Goal: Use online tool/utility: Utilize a website feature to perform a specific function

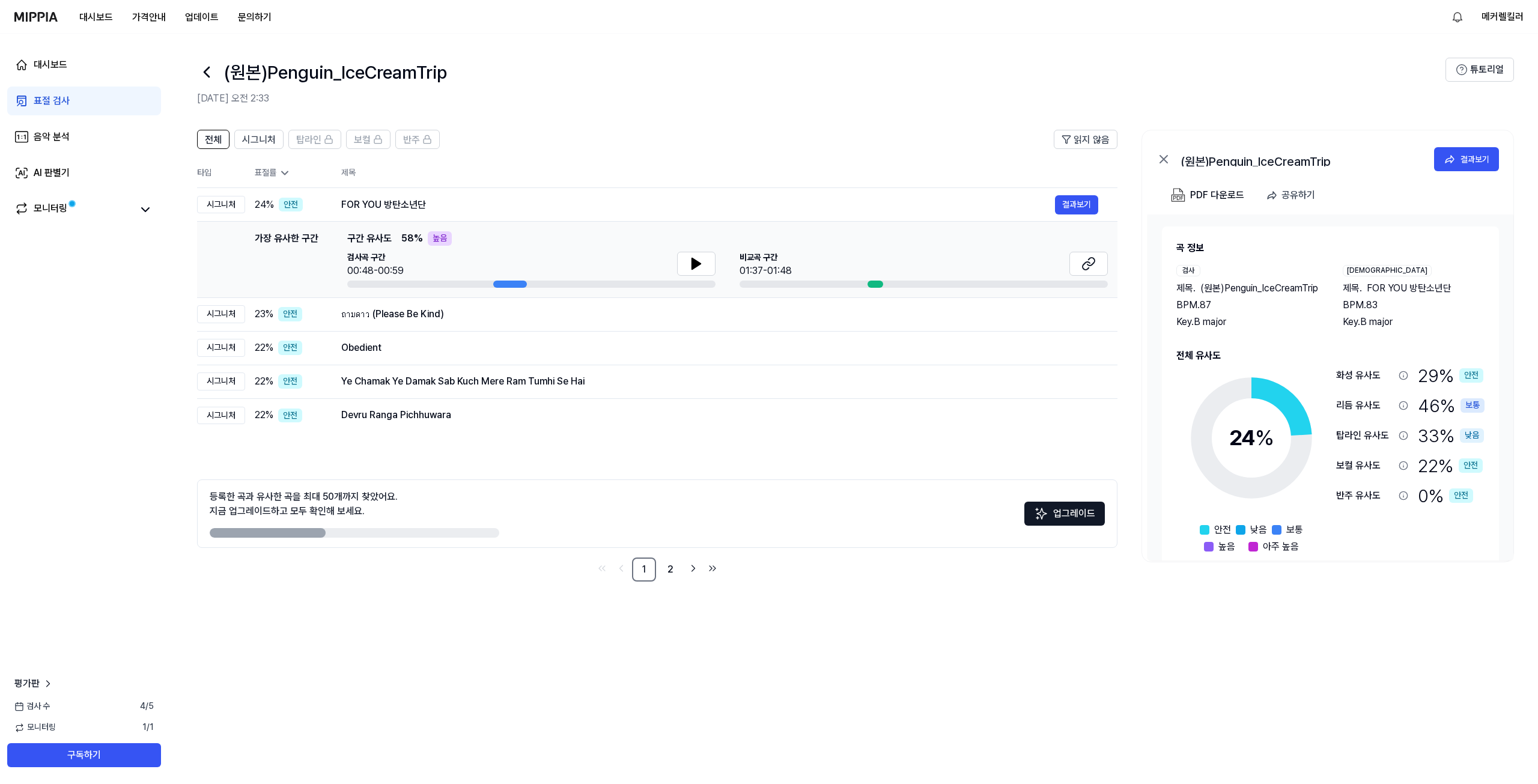
click at [522, 639] on div "전체 시그니처 탑라인 보컬 반주 읽지 않음 전체 시그니처 탑라인 보컬 반주 타입 표절률 제목 표절률 읽지 않음 시그니처 24 % 안전 FOR …" at bounding box center [853, 451] width 1370 height 666
click at [54, 101] on div "표절 검사" at bounding box center [52, 100] width 36 height 15
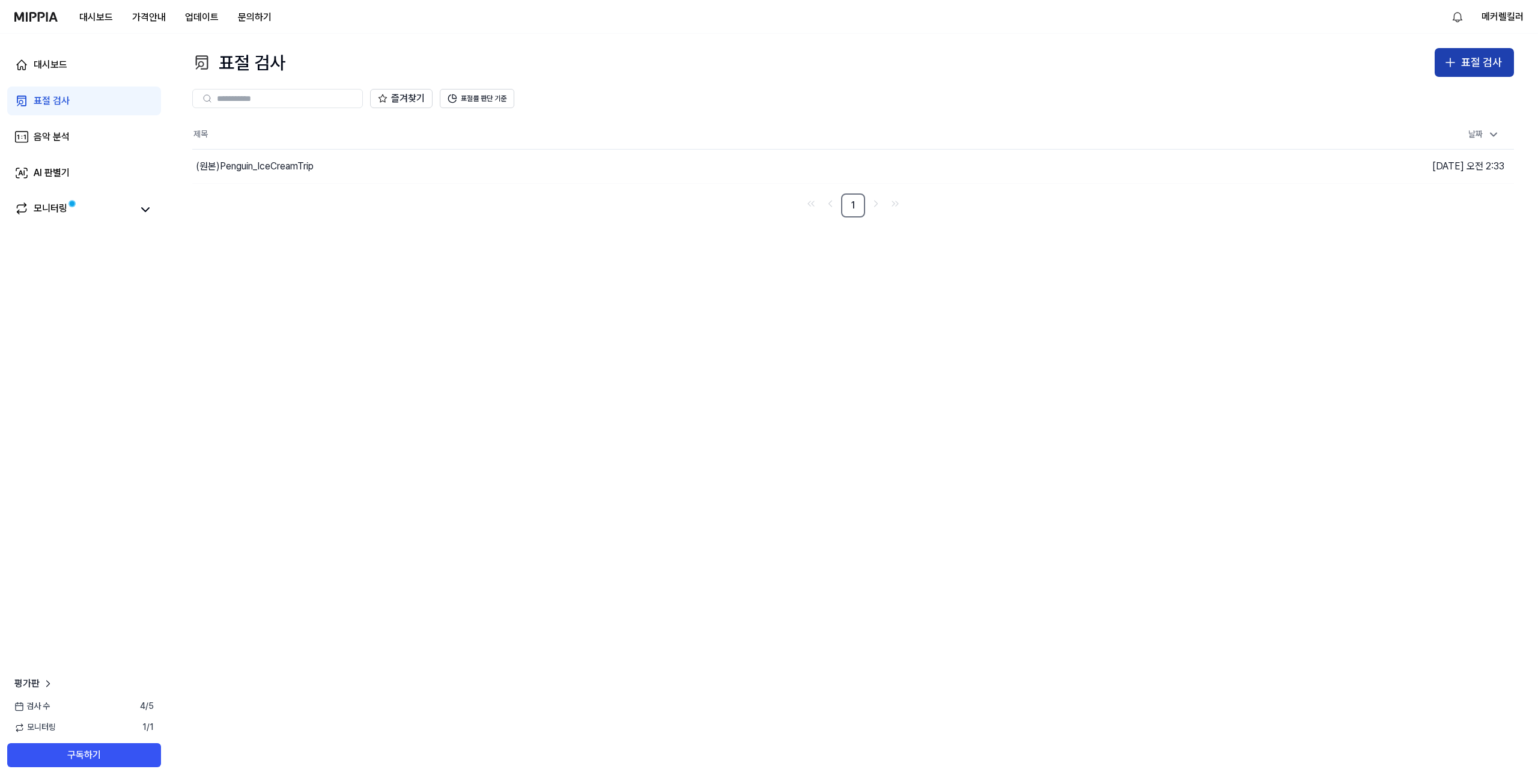
click at [1475, 64] on div "표절 검사" at bounding box center [1482, 62] width 41 height 17
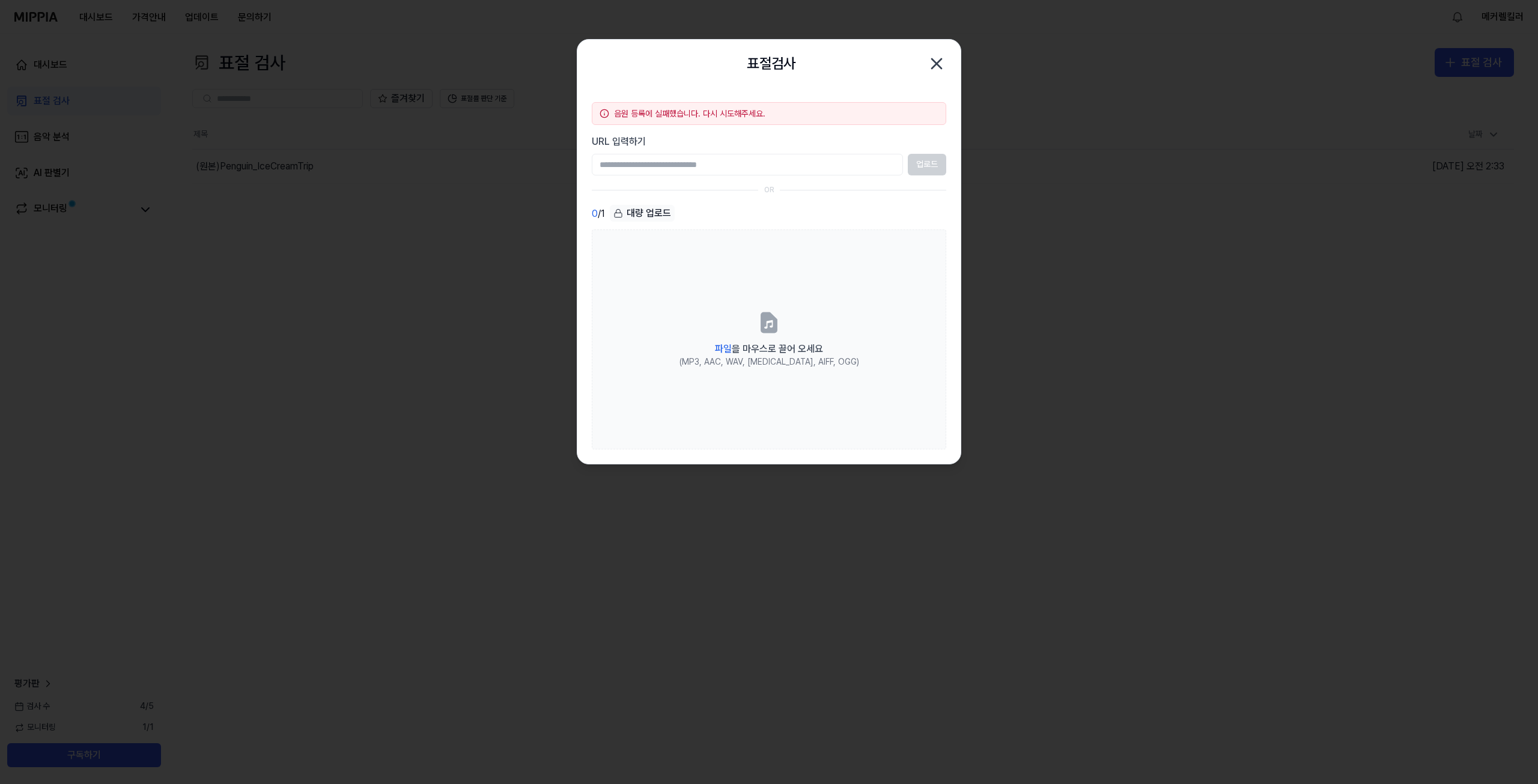
click at [933, 65] on icon "button" at bounding box center [937, 63] width 19 height 19
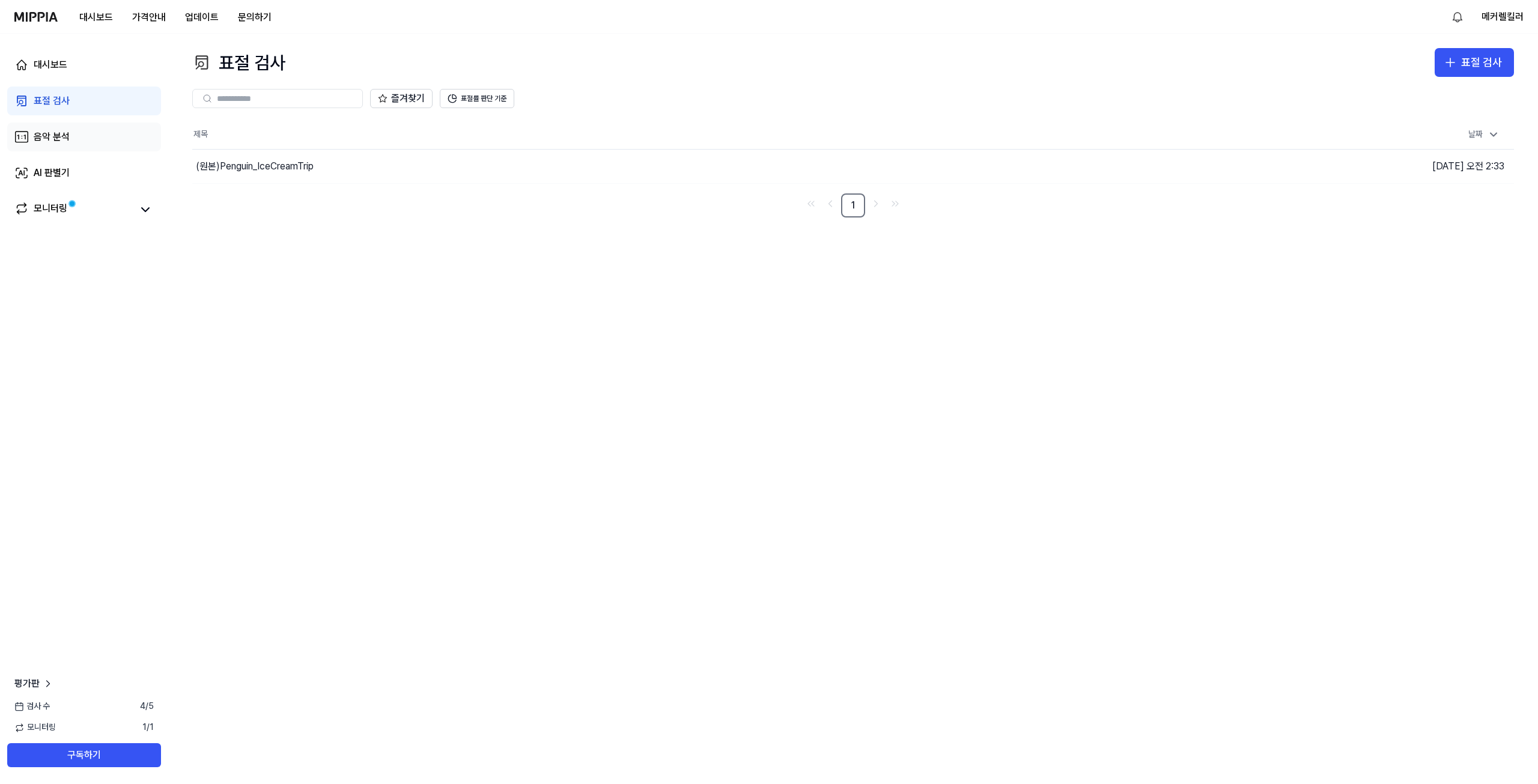
click at [78, 132] on link "음악 분석" at bounding box center [84, 137] width 154 height 29
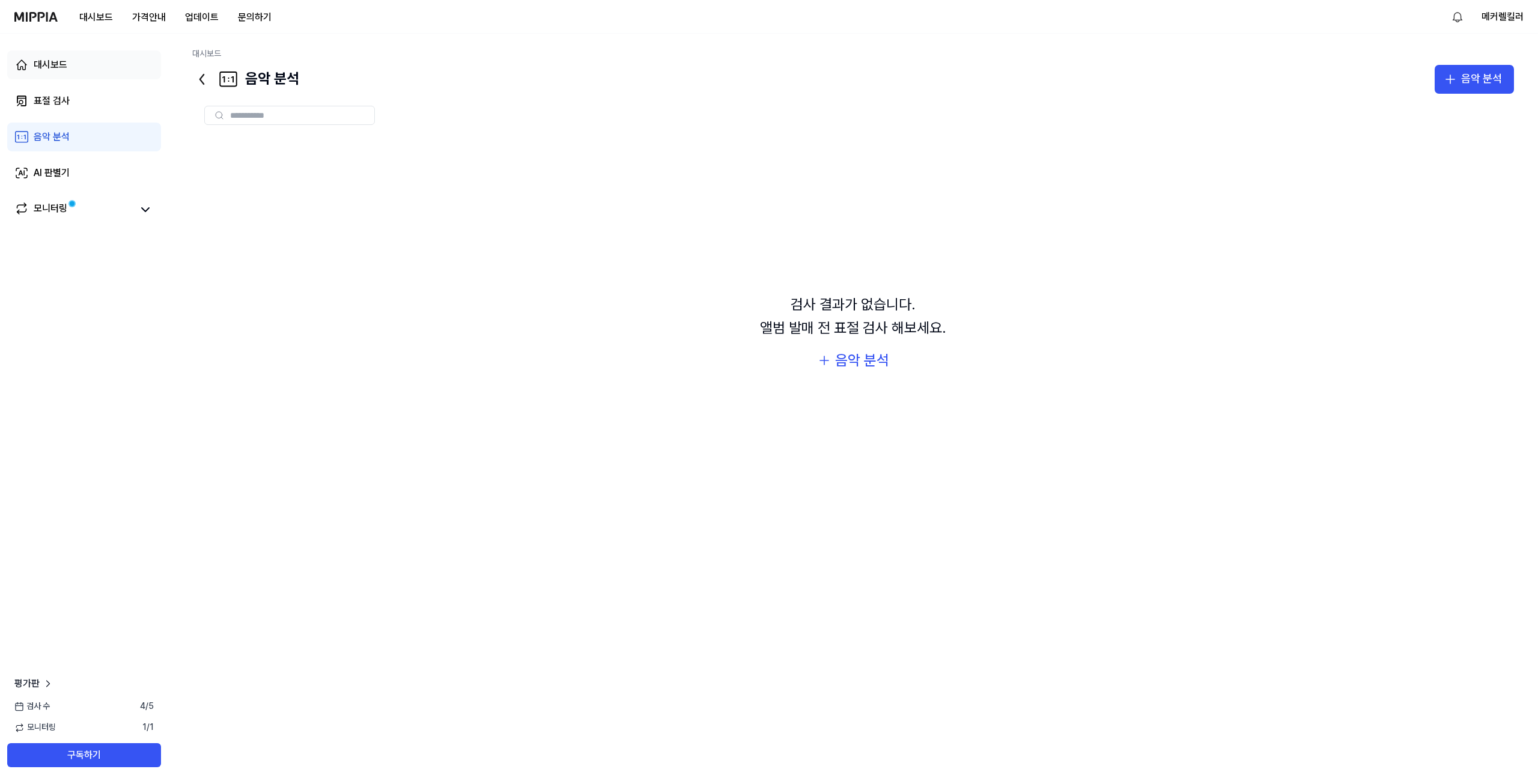
click at [62, 64] on div "대시보드" at bounding box center [51, 65] width 34 height 15
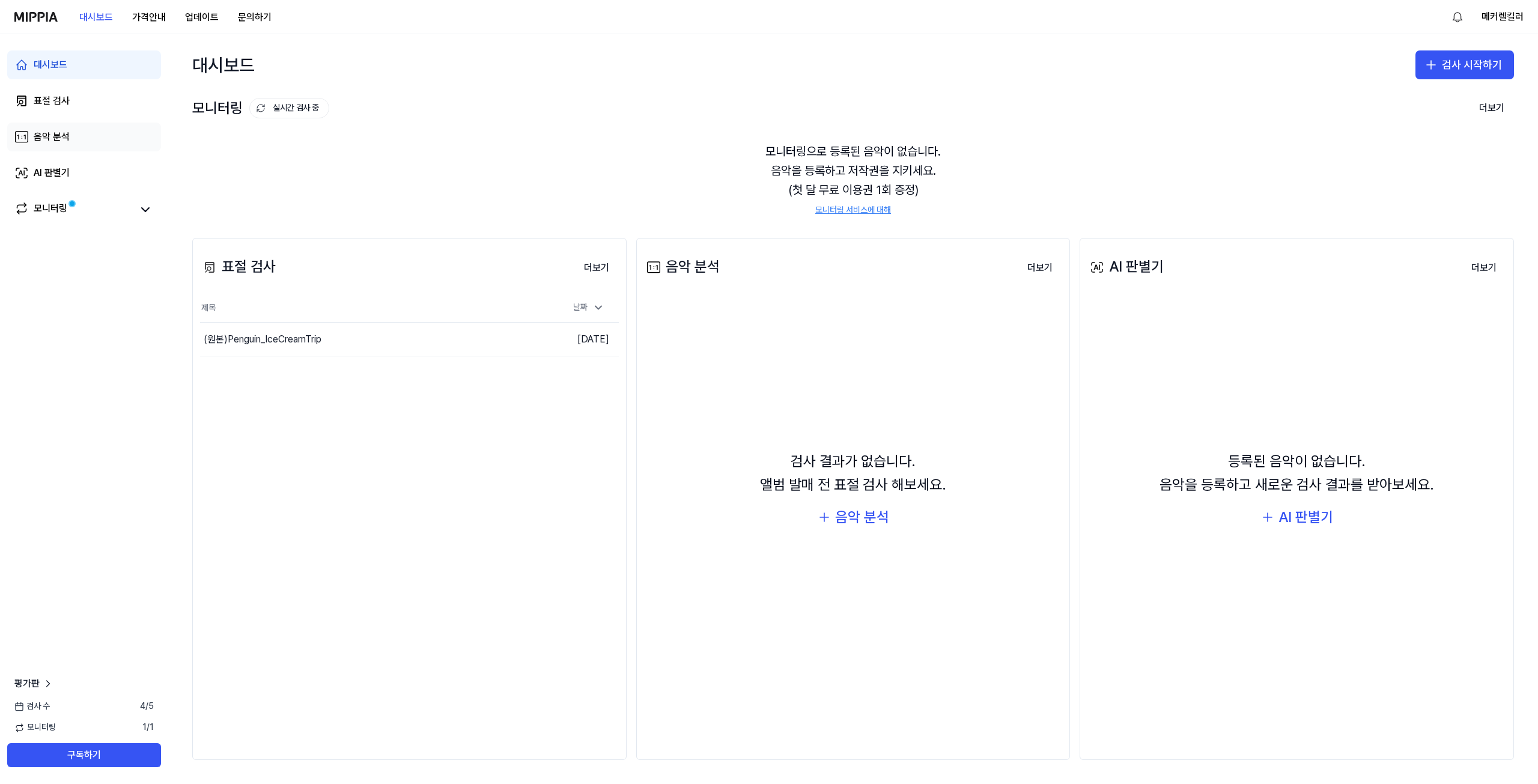
click at [74, 147] on link "음악 분석" at bounding box center [84, 137] width 154 height 29
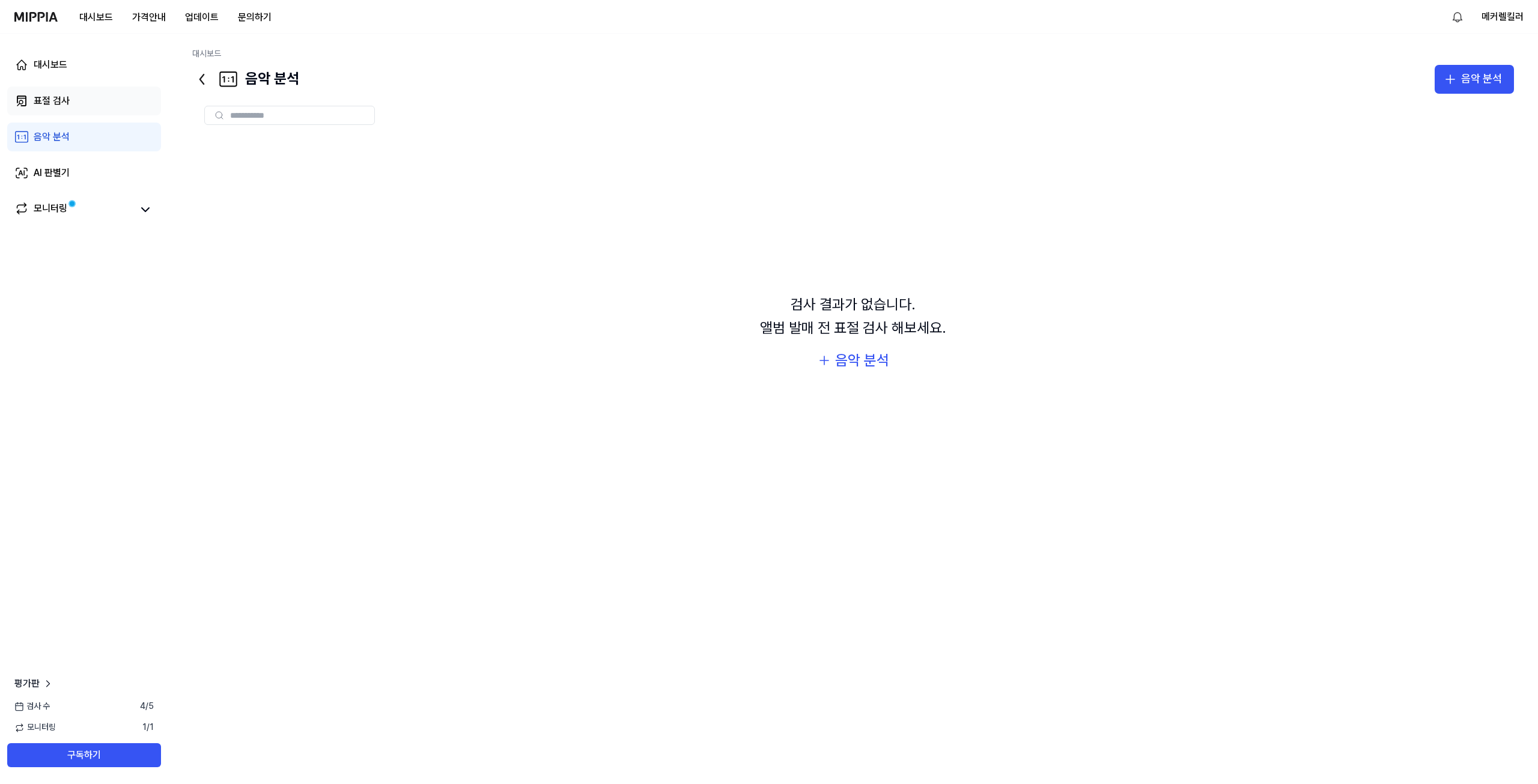
click at [77, 105] on link "표절 검사" at bounding box center [84, 100] width 154 height 29
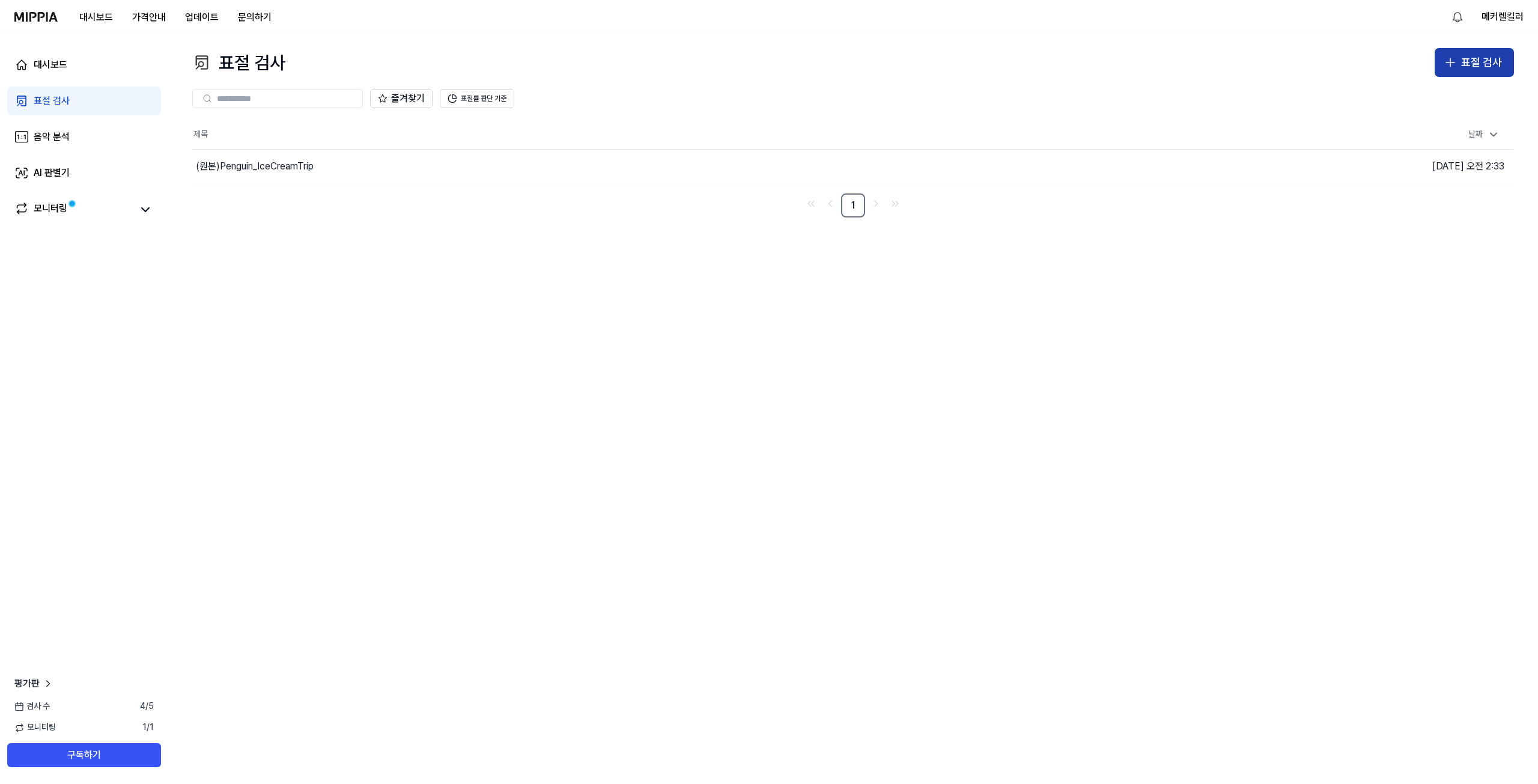
click at [1483, 60] on div "표절 검사" at bounding box center [1482, 62] width 41 height 17
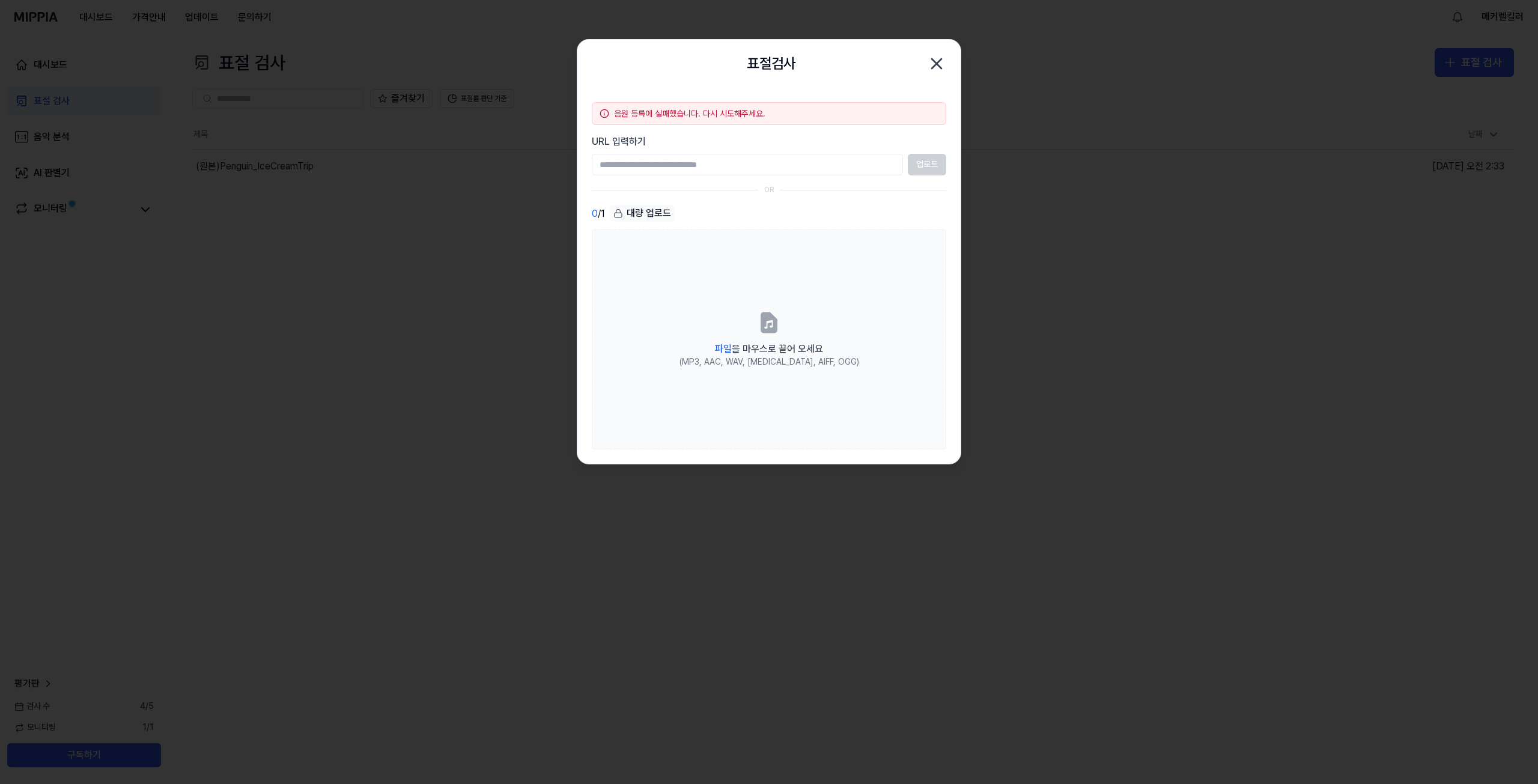
click at [945, 63] on icon "button" at bounding box center [937, 63] width 19 height 19
